Goal: Task Accomplishment & Management: Manage account settings

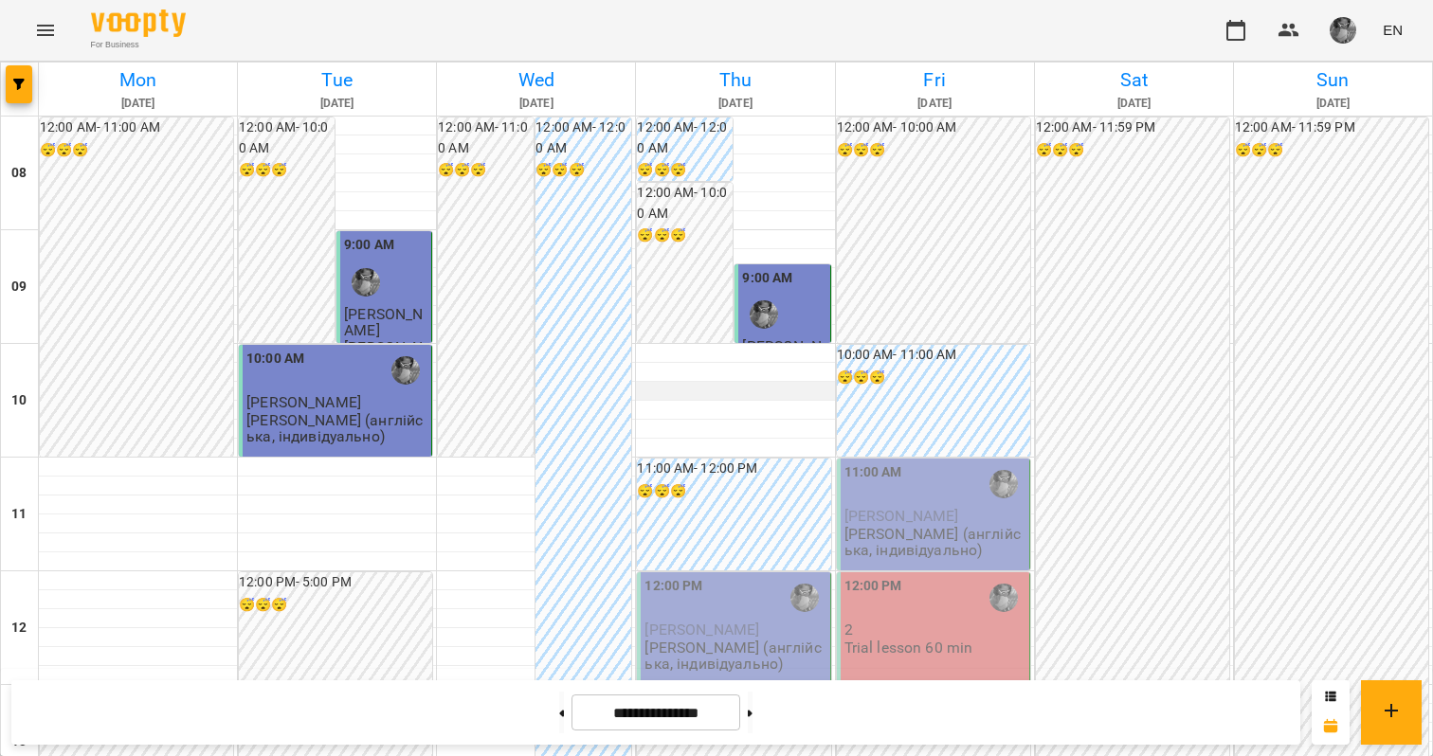
scroll to position [187, 0]
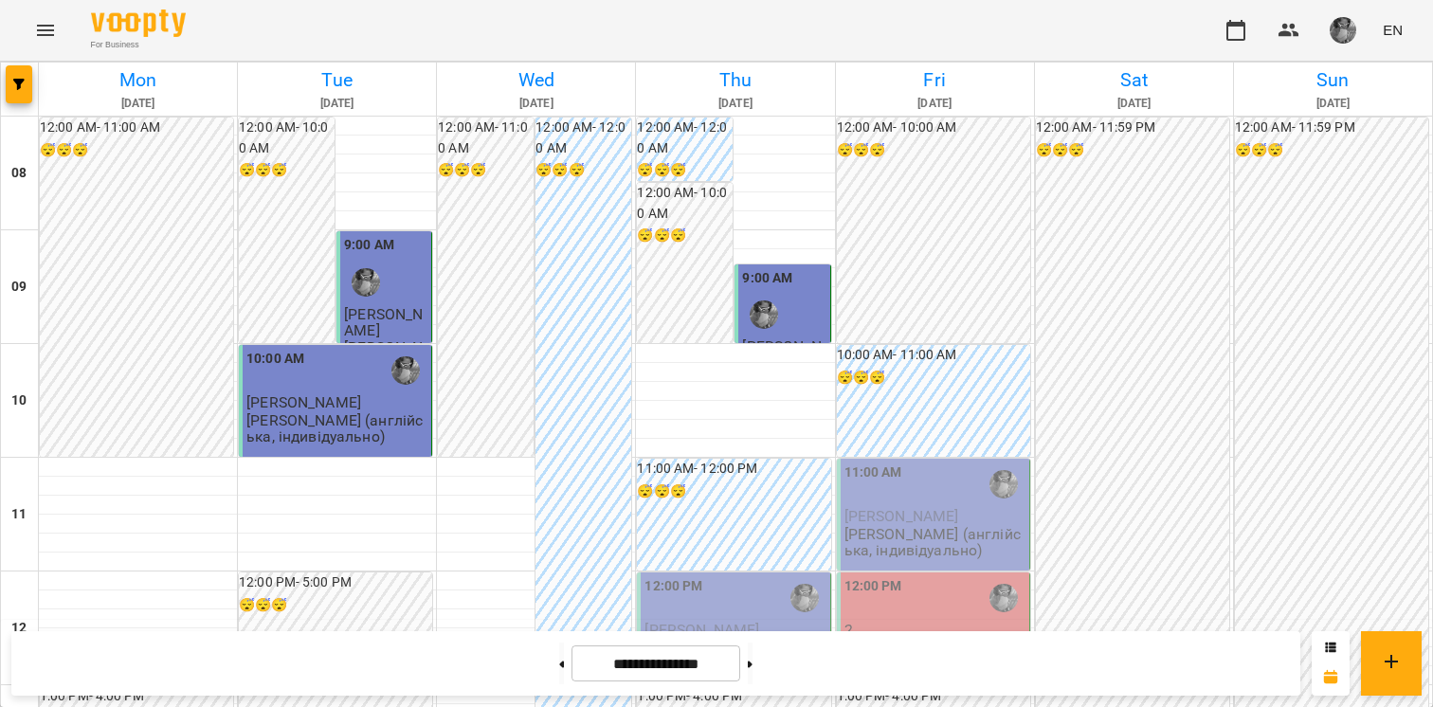
scroll to position [246, 0]
click at [721, 621] on span "[PERSON_NAME]" at bounding box center [702, 630] width 115 height 18
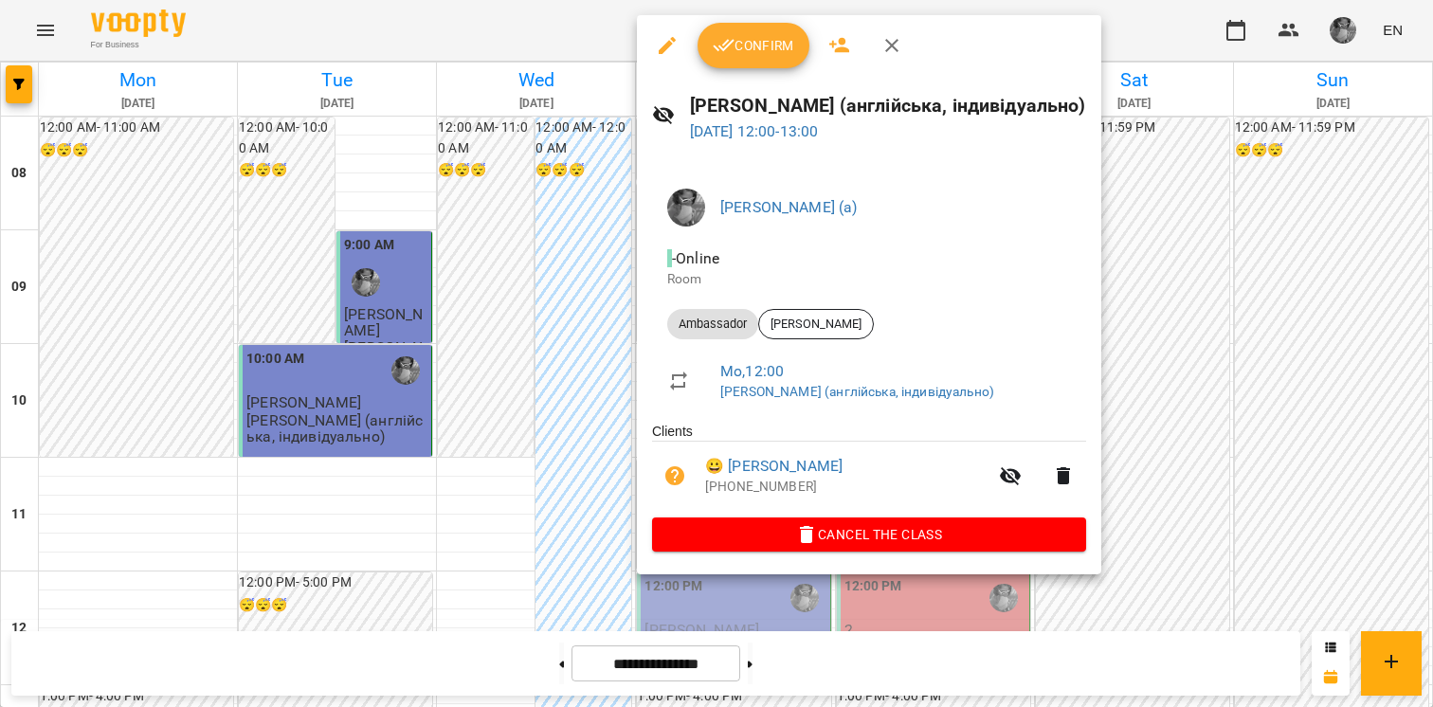
click at [776, 56] on span "Confirm" at bounding box center [754, 45] width 82 height 23
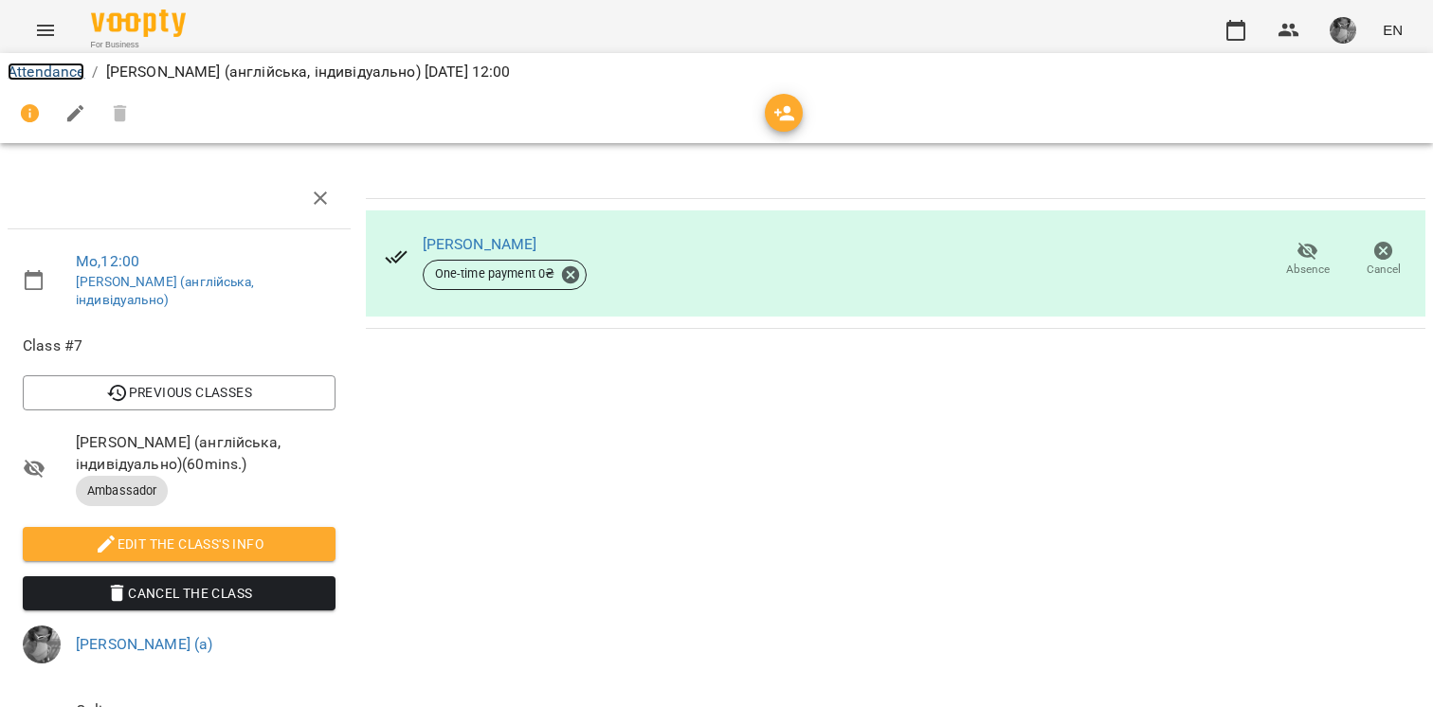
click at [67, 71] on link "Attendance" at bounding box center [46, 72] width 77 height 18
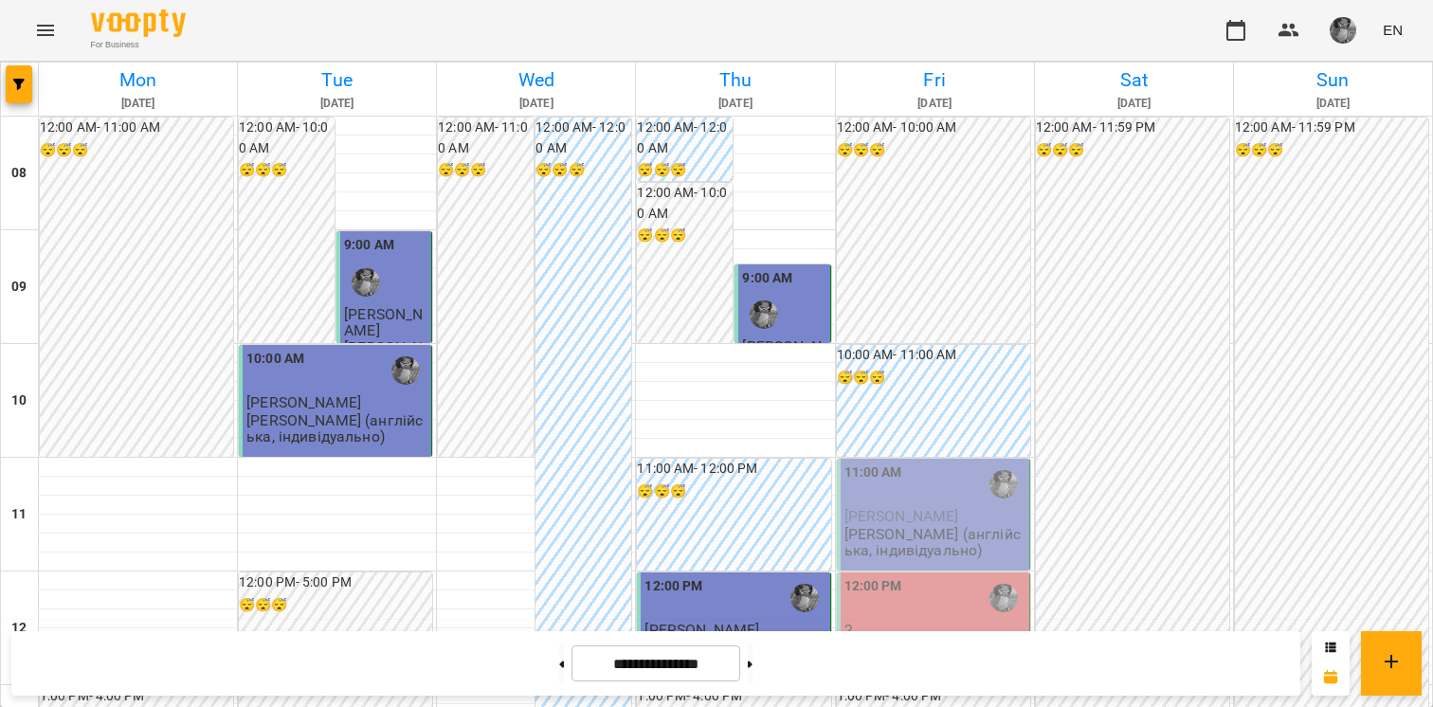
scroll to position [390, 0]
click at [753, 664] on button at bounding box center [750, 664] width 5 height 42
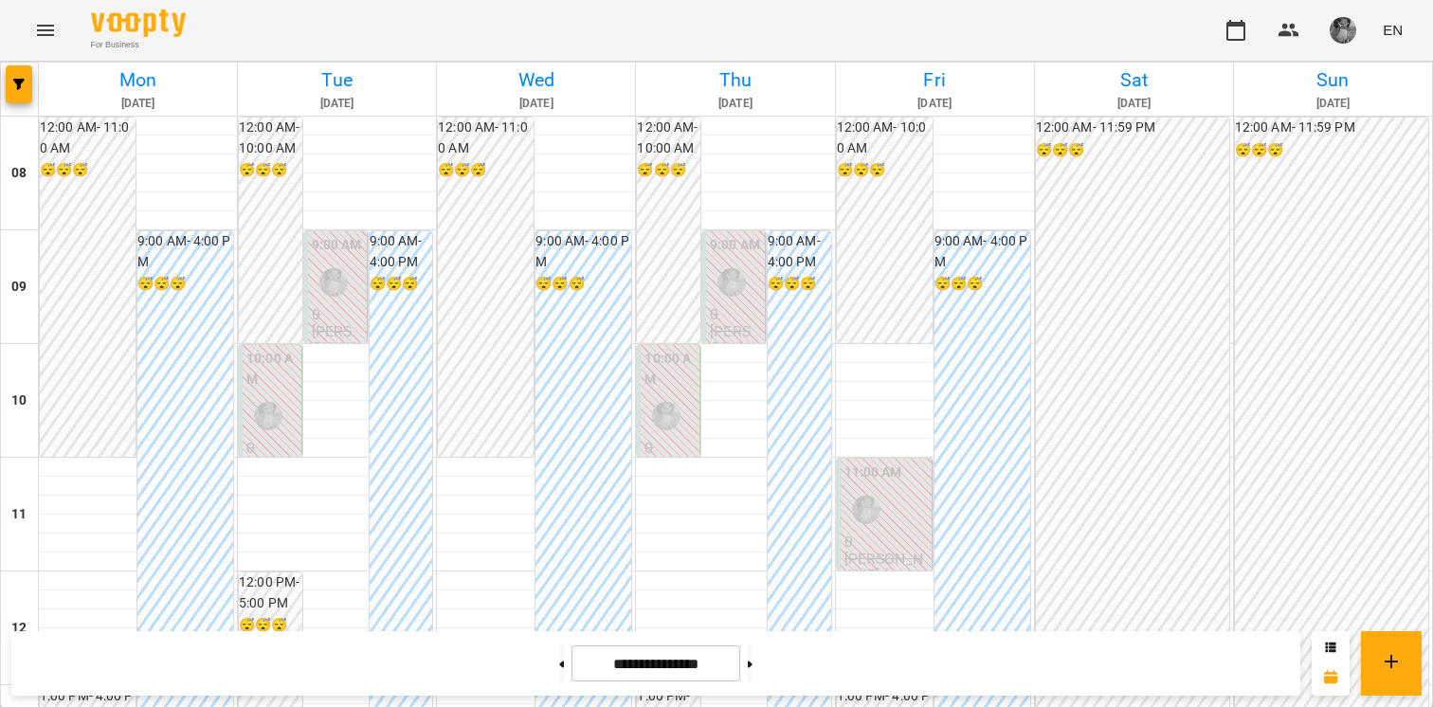
scroll to position [741, 0]
click at [559, 666] on icon at bounding box center [561, 665] width 5 height 8
type input "**********"
